Goal: Transaction & Acquisition: Download file/media

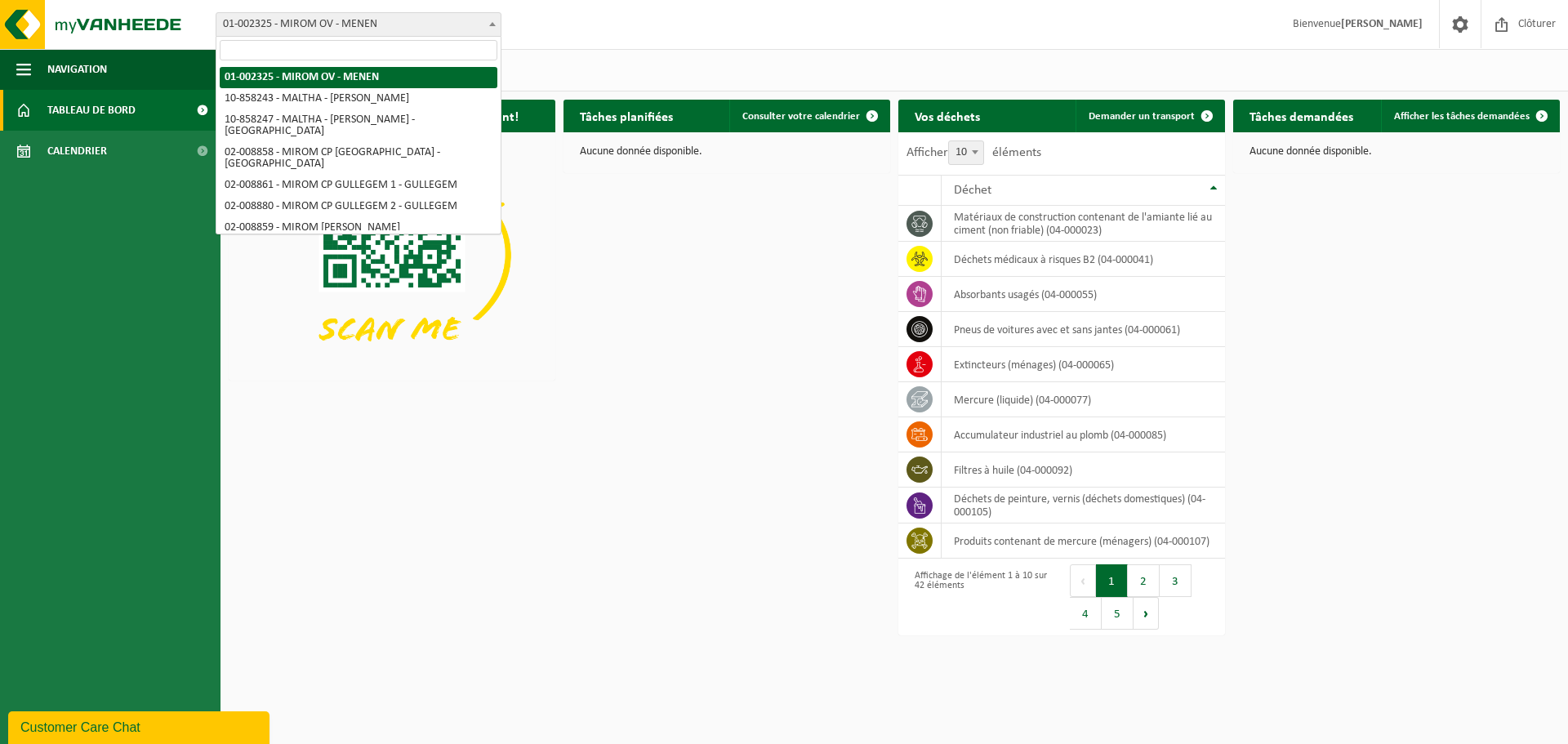
click at [349, 26] on span "01-002325 - MIROM OV - MENEN" at bounding box center [358, 25] width 284 height 23
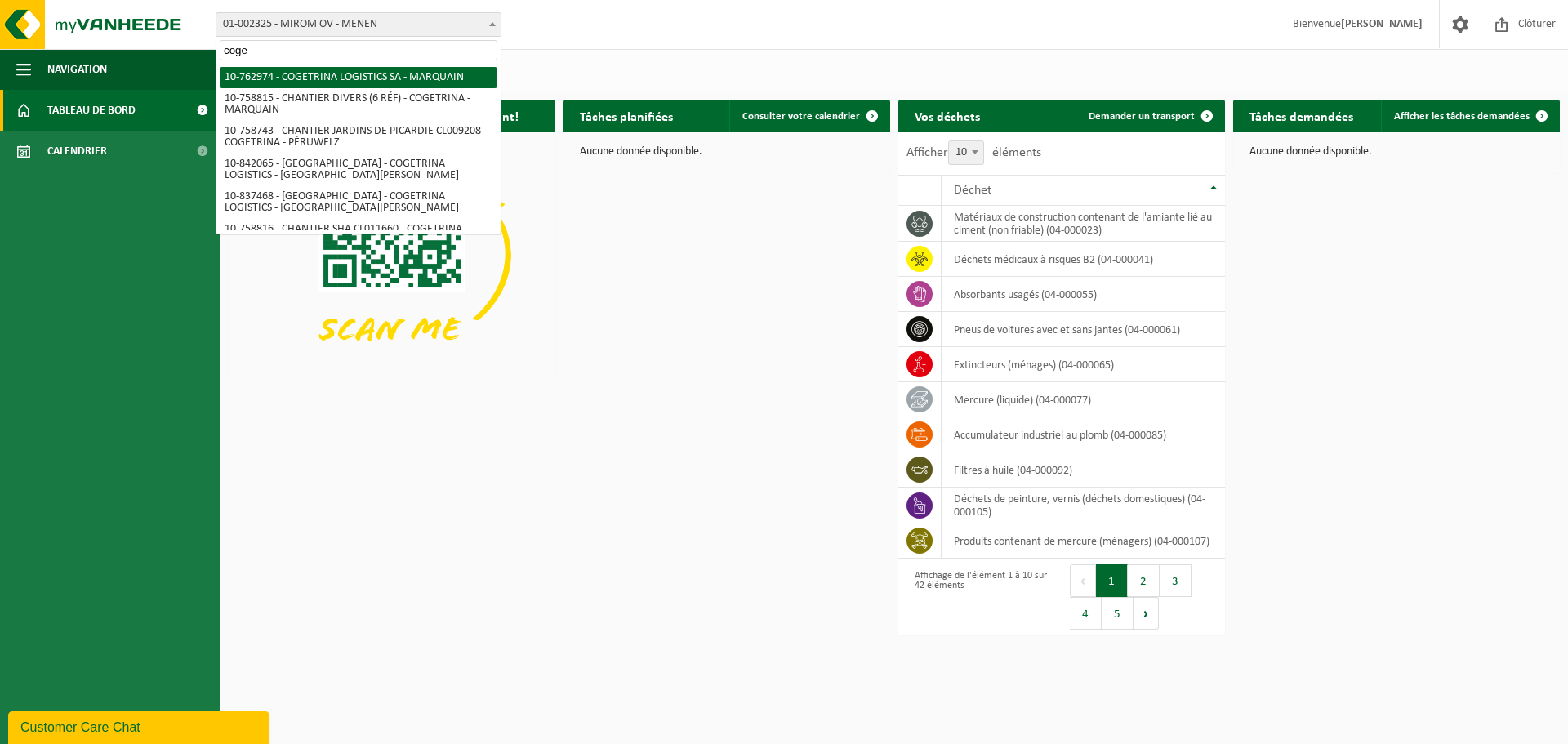
type input "coge"
select select "17600"
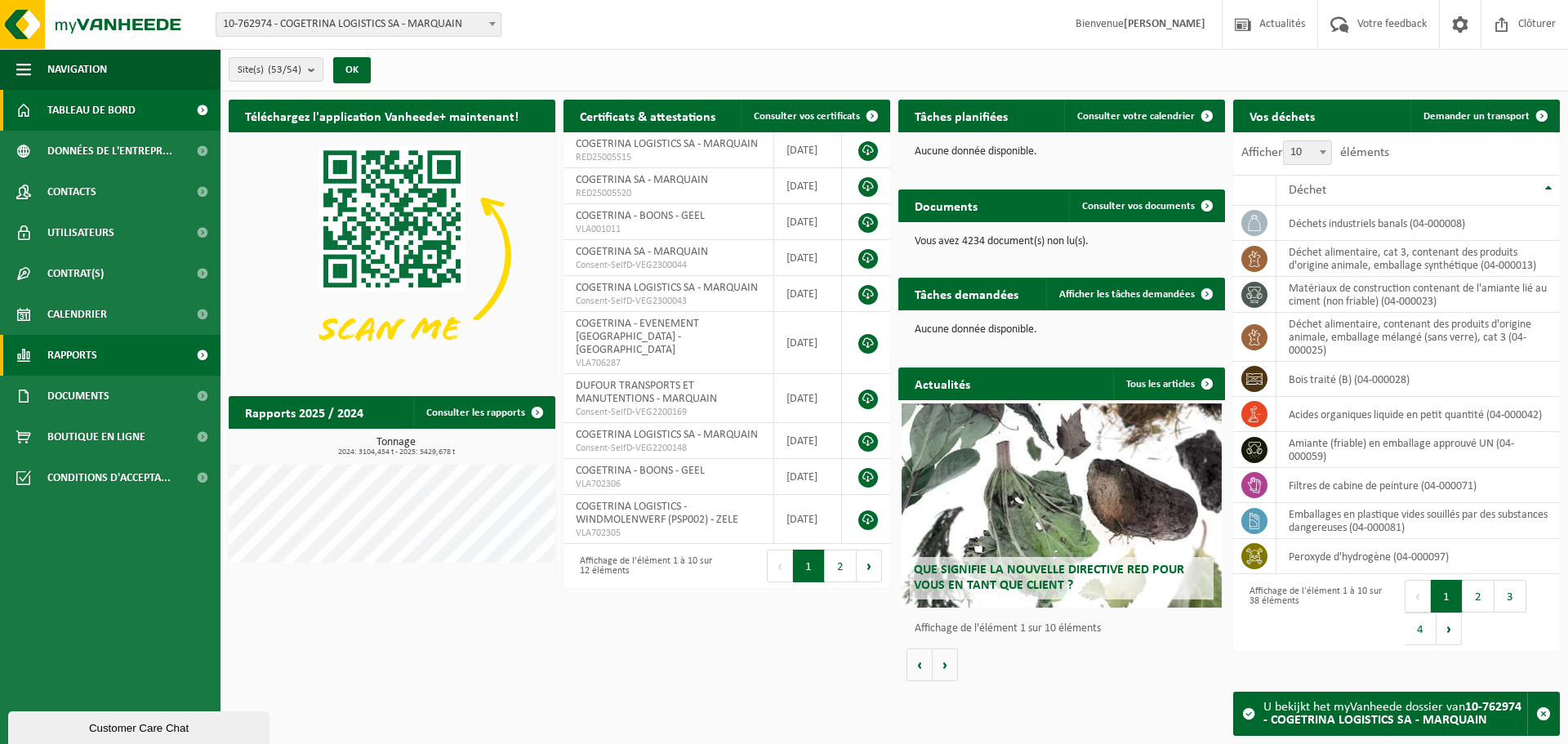
click at [69, 355] on span "Rapports" at bounding box center [72, 355] width 50 height 41
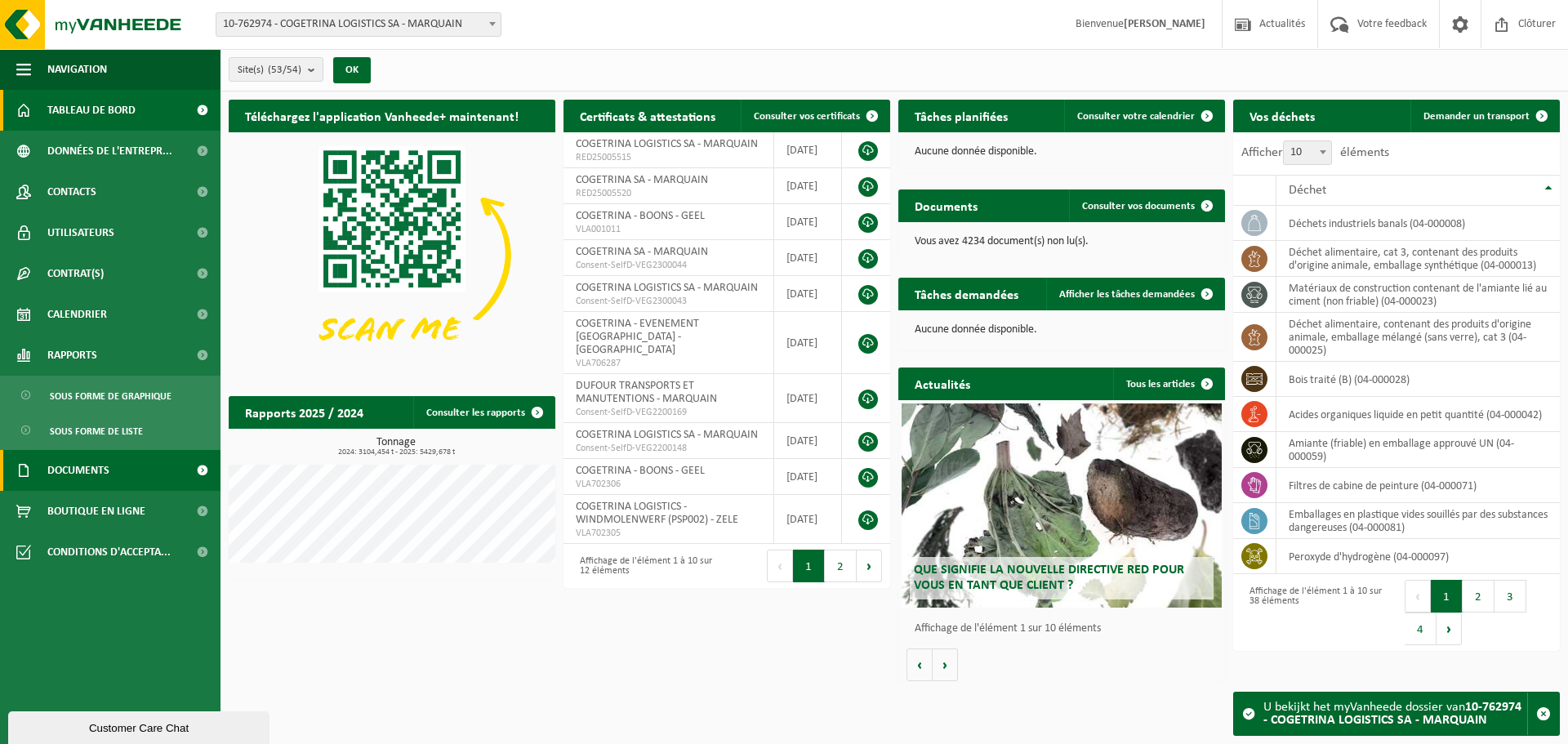
click at [62, 466] on span "Documents" at bounding box center [78, 470] width 62 height 41
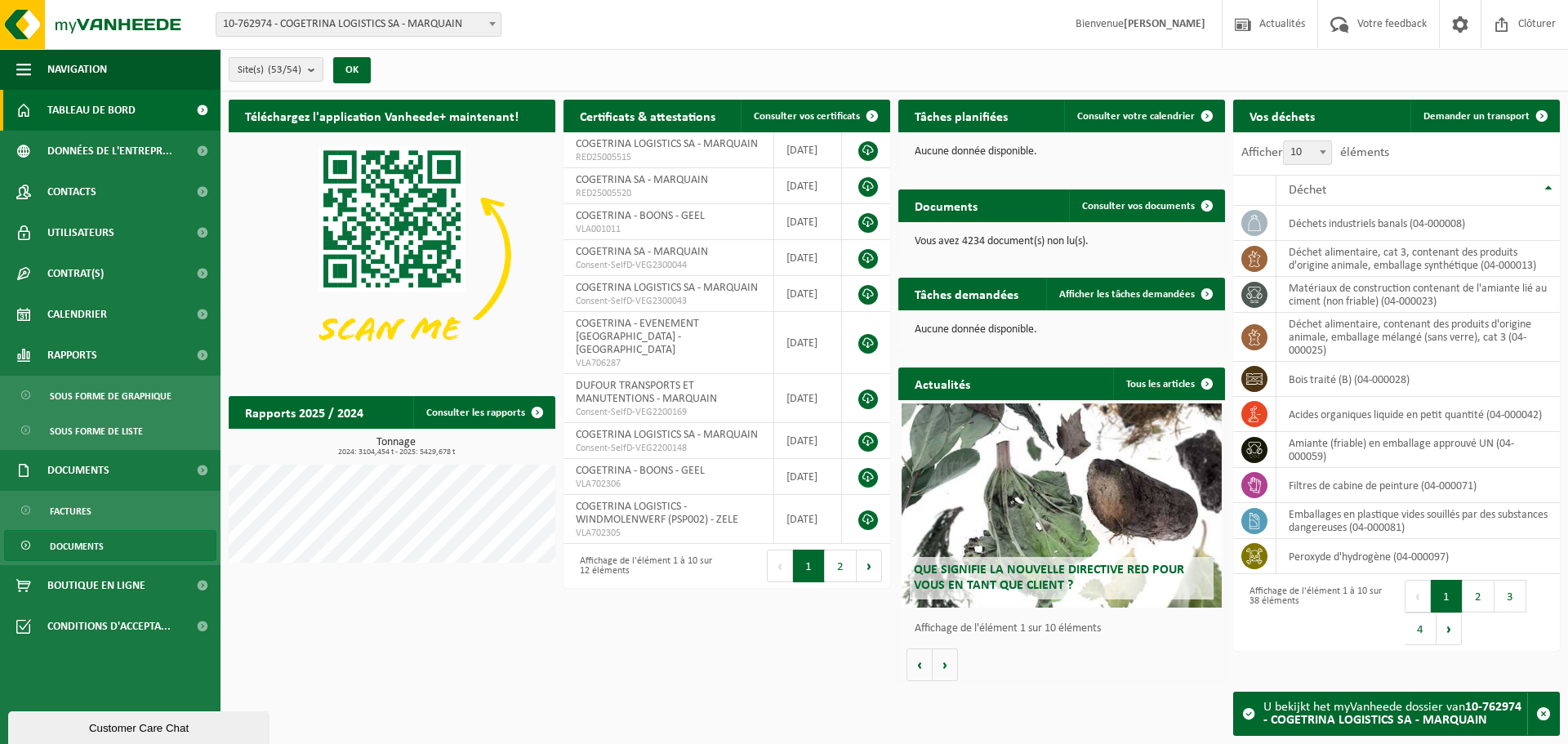
click at [68, 545] on span "Documents" at bounding box center [77, 545] width 54 height 31
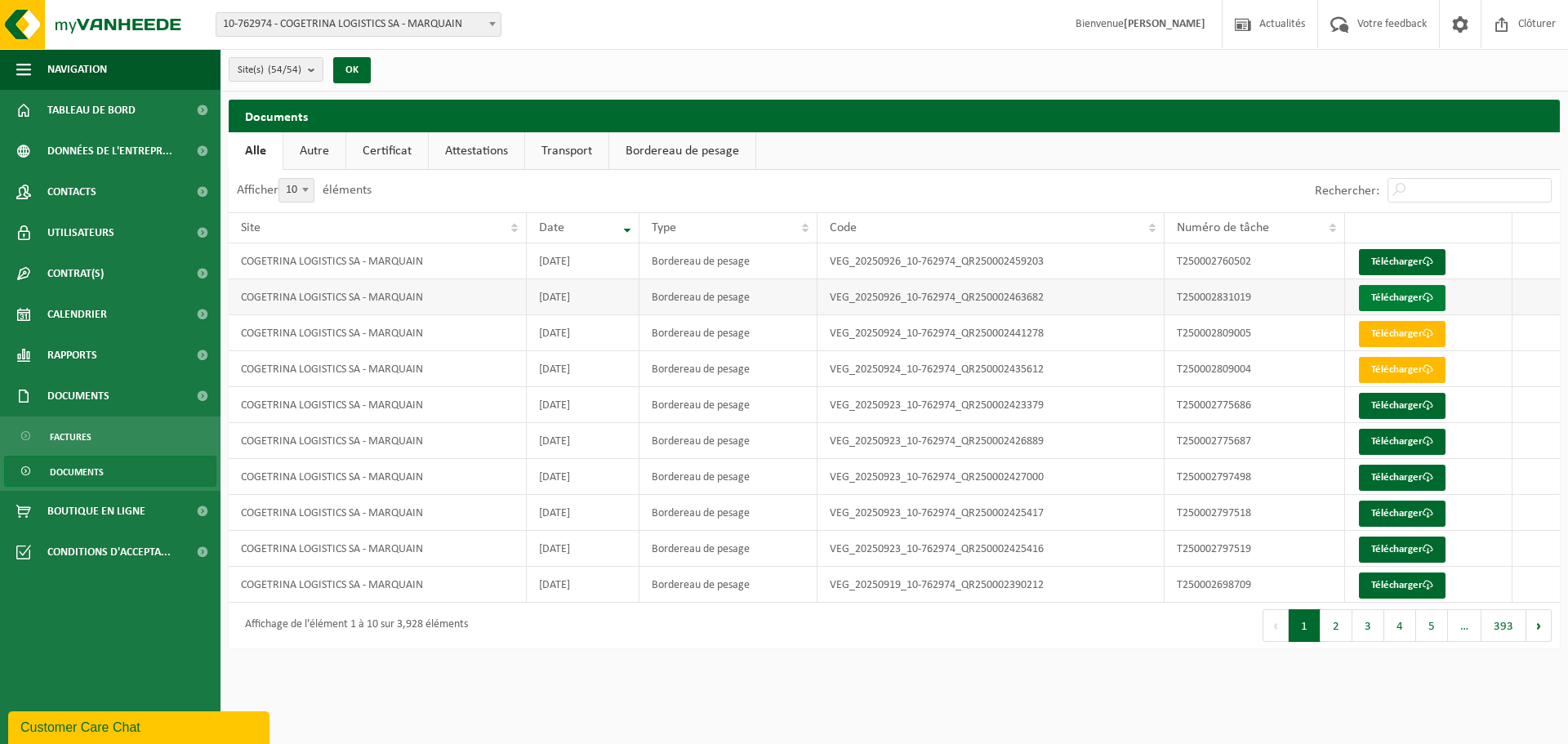
click at [1371, 300] on link "Télécharger" at bounding box center [1402, 298] width 87 height 26
